Goal: Task Accomplishment & Management: Manage account settings

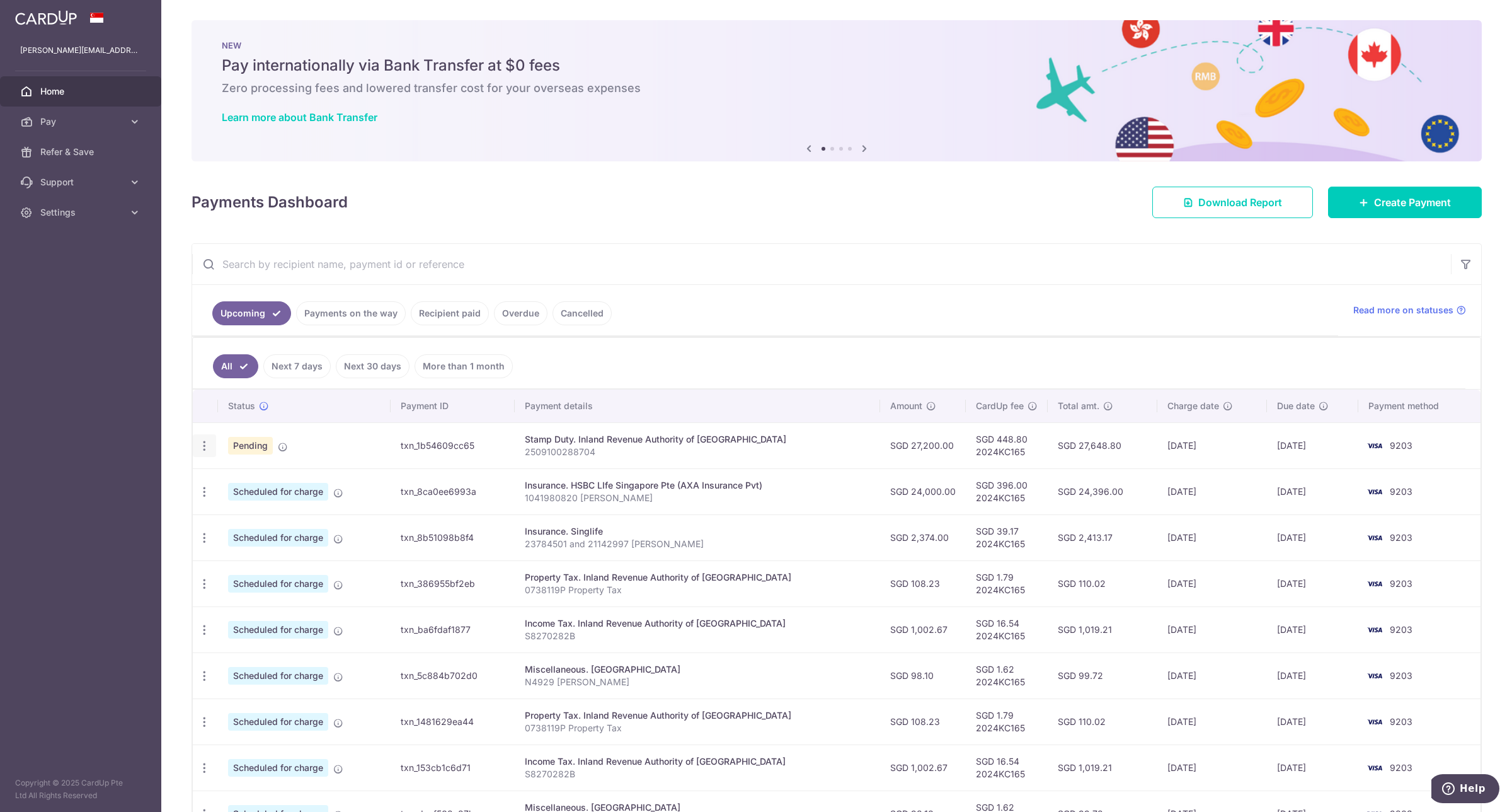
click at [200, 449] on icon "button" at bounding box center [204, 445] width 13 height 13
click at [234, 514] on span "Cancel payment" at bounding box center [272, 511] width 85 height 15
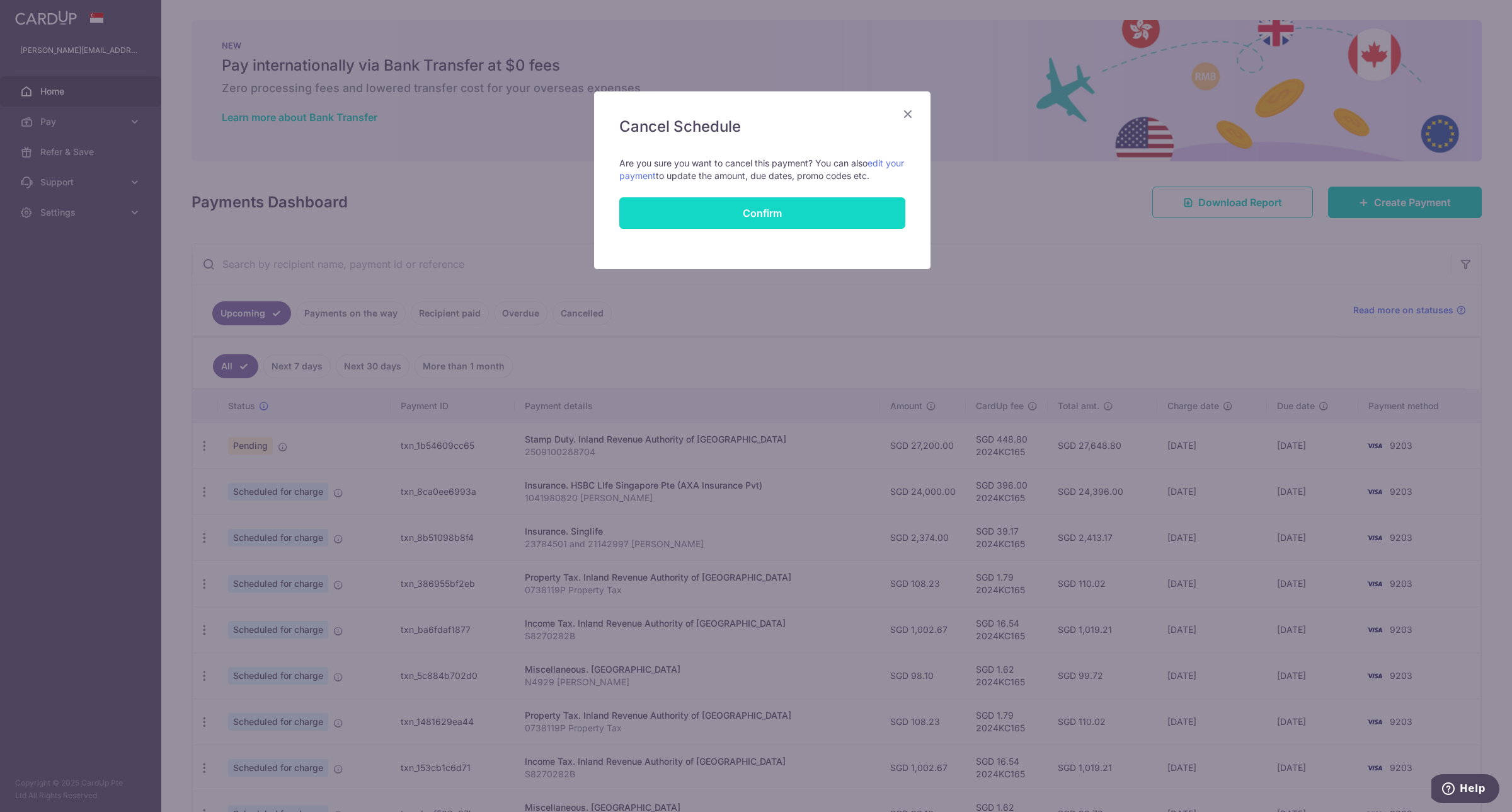
click at [812, 220] on button "Confirm" at bounding box center [763, 213] width 286 height 32
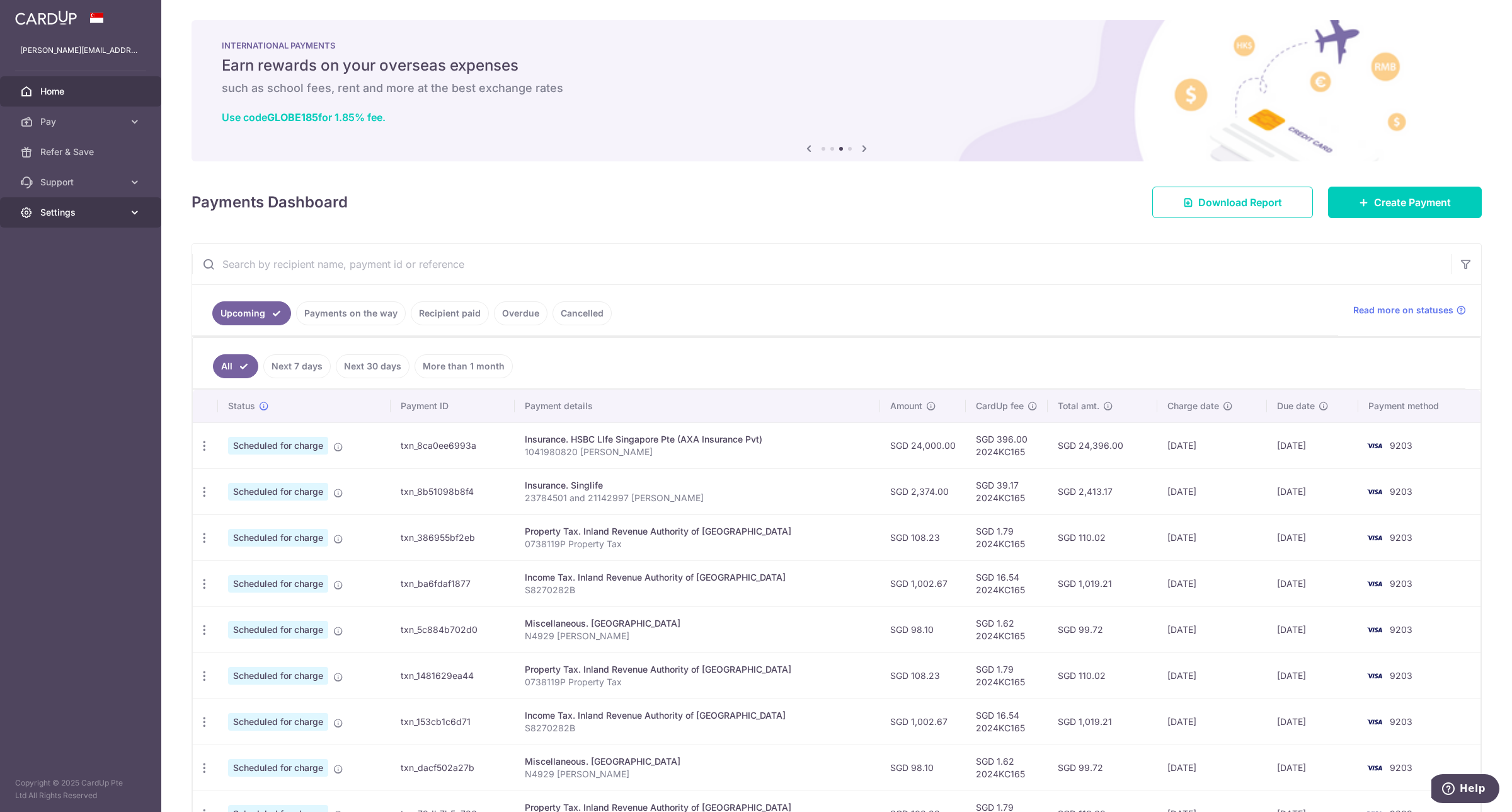
click at [59, 210] on span "Settings" at bounding box center [81, 213] width 83 height 13
click at [76, 276] on span "Logout" at bounding box center [81, 273] width 83 height 13
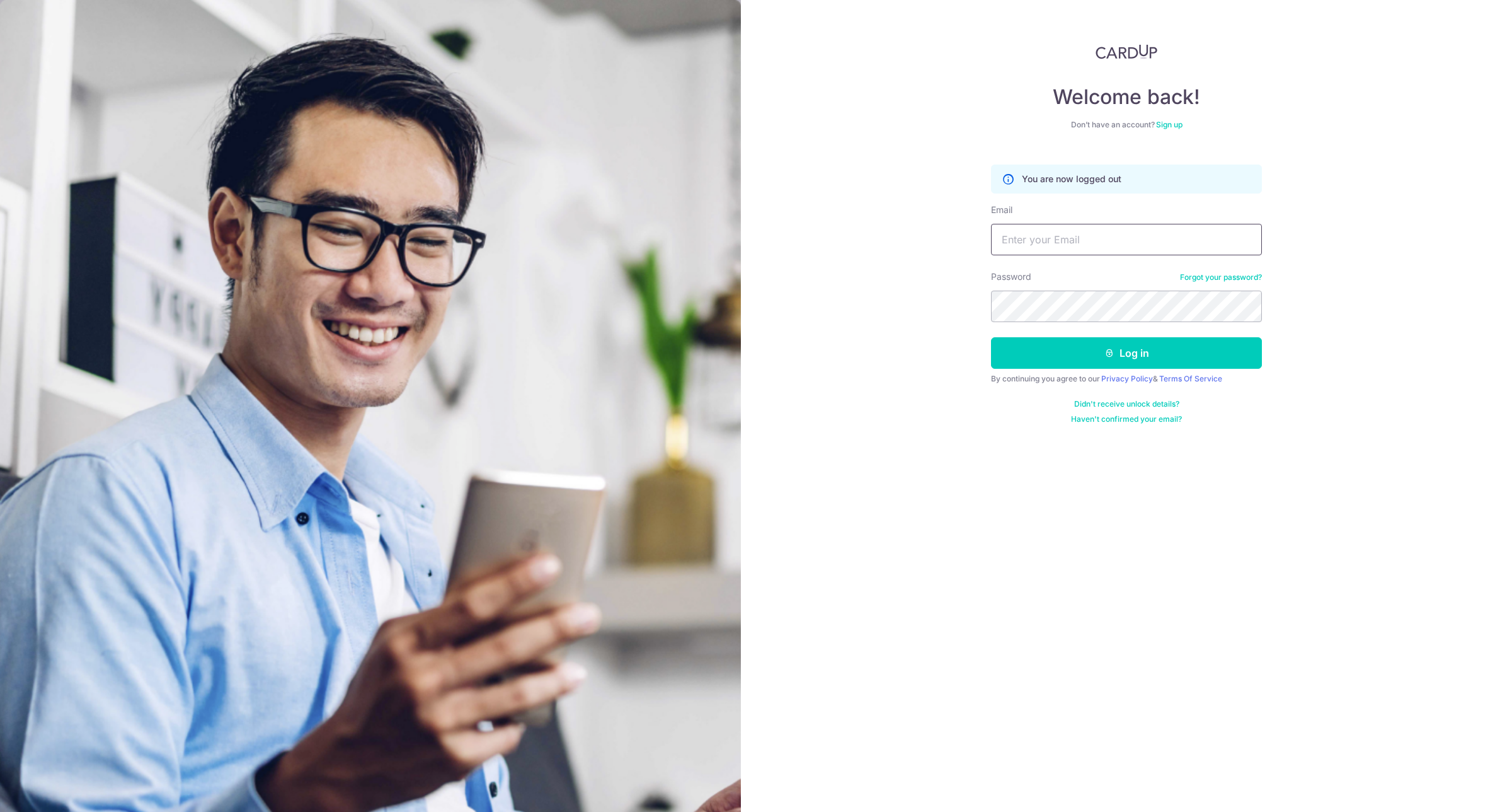
click at [1201, 237] on input "Email" at bounding box center [1127, 240] width 271 height 32
type input "kwangwee@icloud.com"
click at [1200, 352] on button "Log in" at bounding box center [1127, 353] width 271 height 32
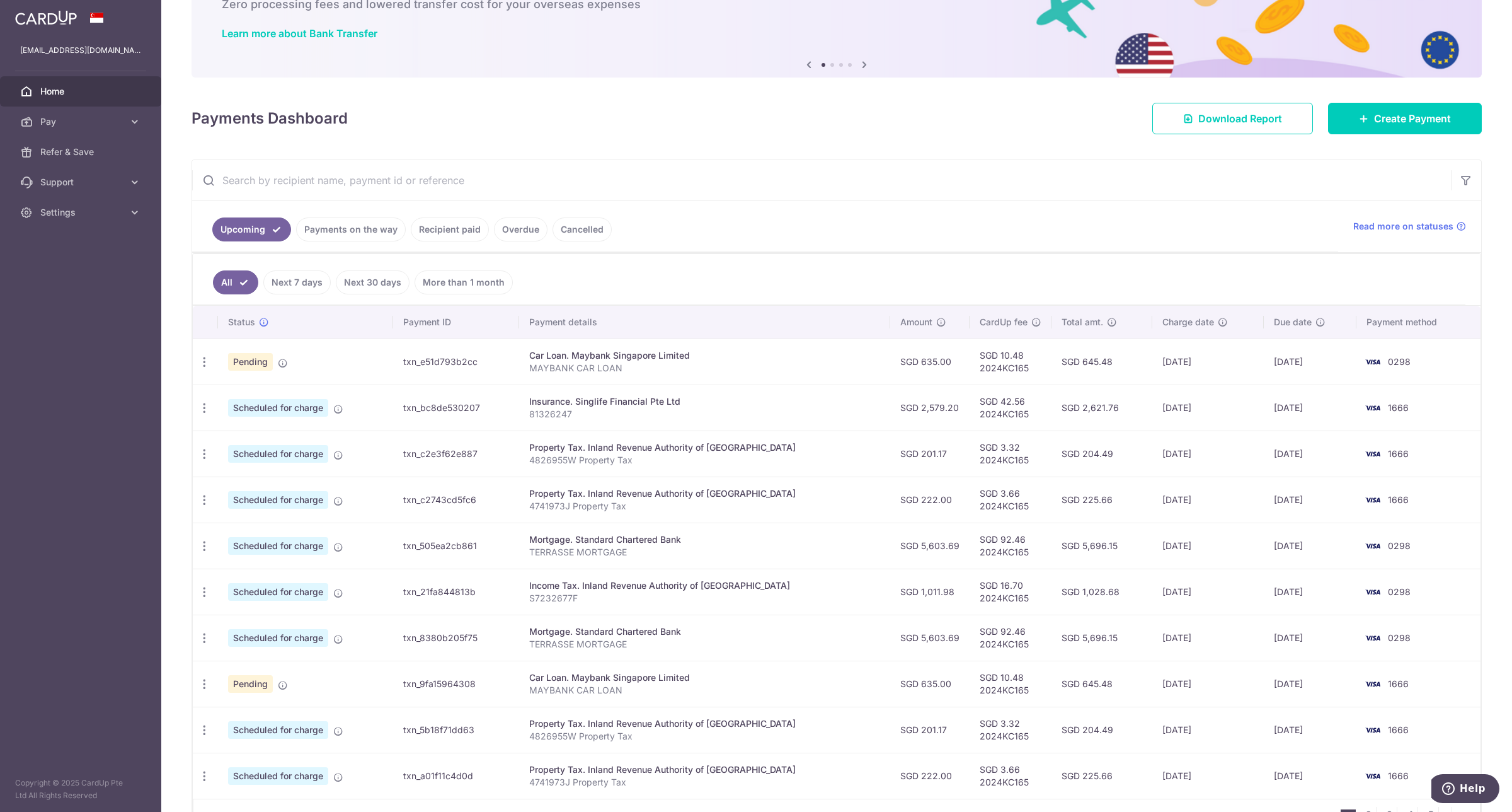
scroll to position [166, 0]
